Goal: Find specific page/section: Find specific page/section

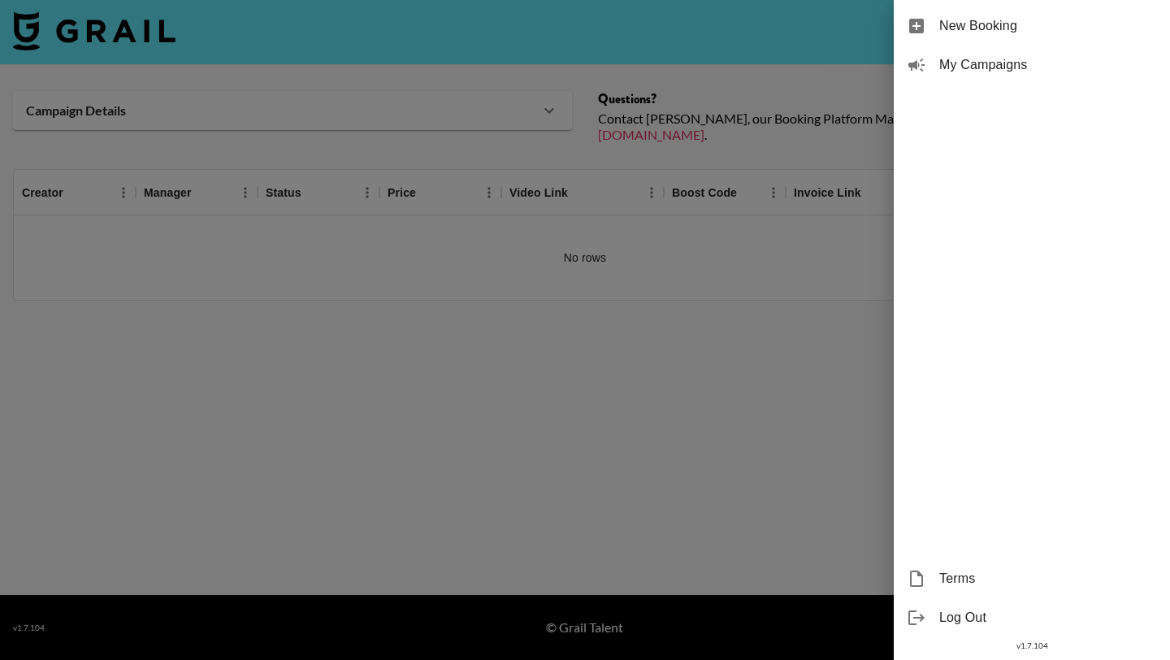
click at [992, 66] on span "My Campaigns" at bounding box center [1048, 64] width 218 height 19
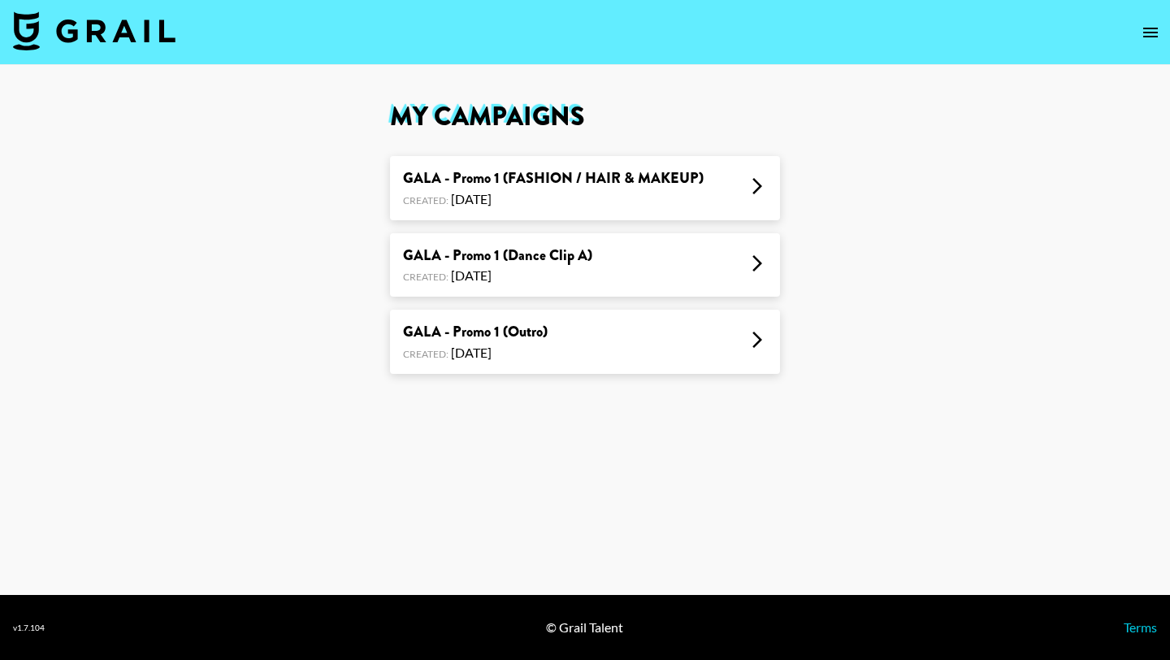
click at [654, 335] on div "GALA - Promo 1 (Outro) Created: [DATE]" at bounding box center [585, 341] width 390 height 64
click at [493, 263] on div "GALA - Promo 1 (Dance Clip A)" at bounding box center [497, 255] width 189 height 19
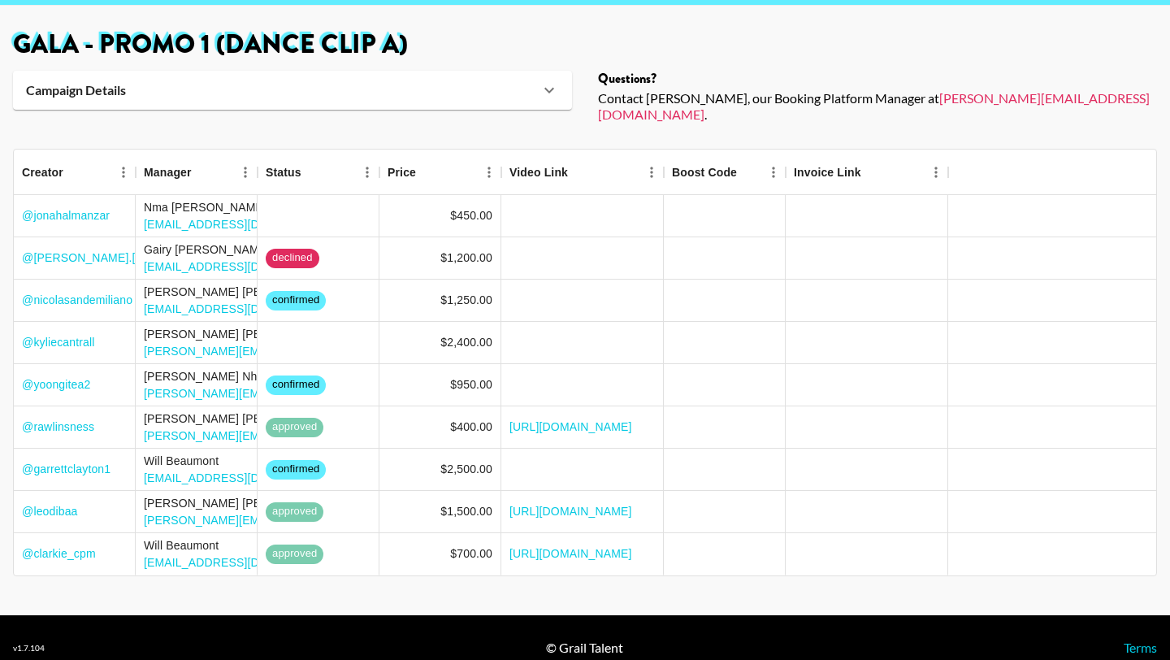
scroll to position [67, 0]
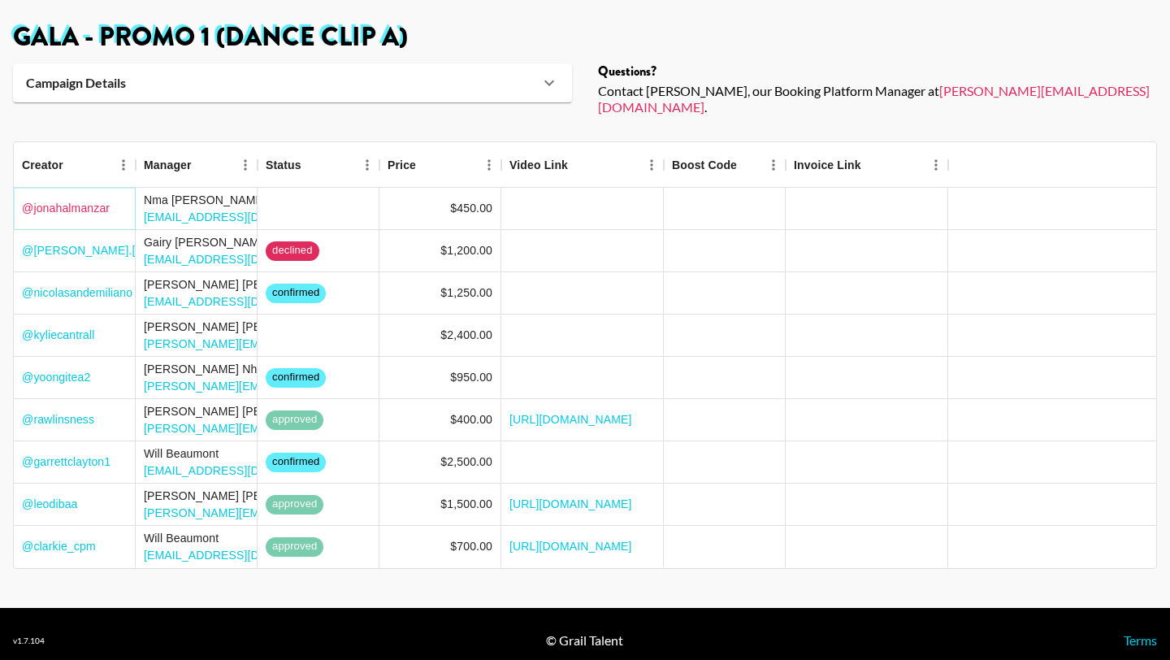
click at [71, 200] on link "@ jonahalmanzar" at bounding box center [66, 208] width 88 height 16
